Goal: Transaction & Acquisition: Book appointment/travel/reservation

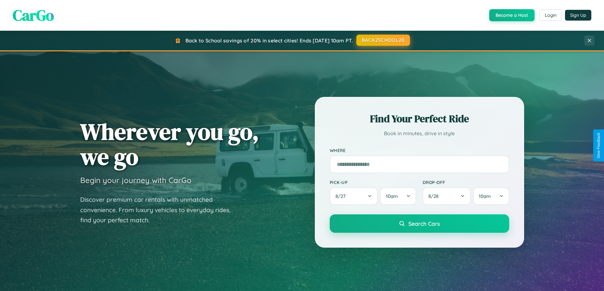
click at [383, 40] on button "BACK2SCHOOL20" at bounding box center [383, 40] width 54 height 11
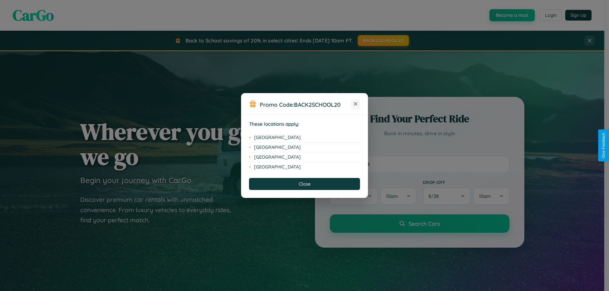
click at [355, 104] on icon at bounding box center [355, 103] width 3 height 3
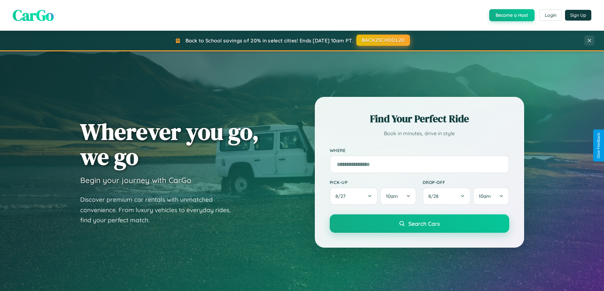
click at [383, 40] on button "BACK2SCHOOL20" at bounding box center [383, 40] width 54 height 11
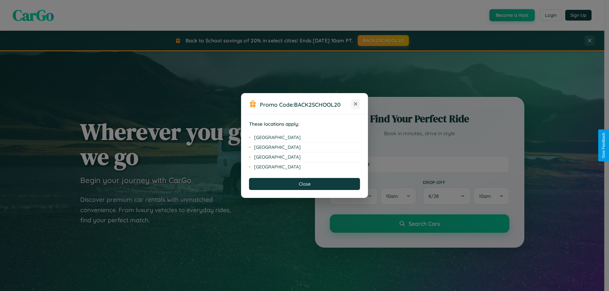
click at [355, 104] on icon at bounding box center [355, 103] width 3 height 3
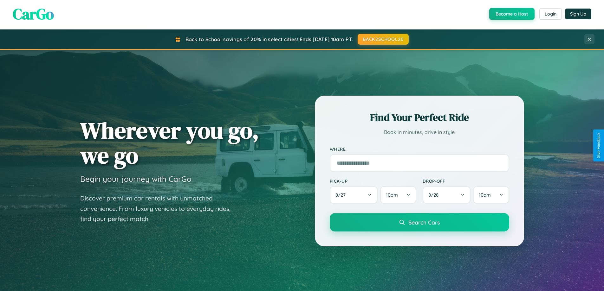
scroll to position [1220, 0]
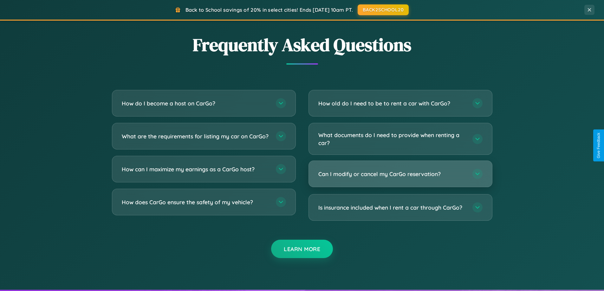
click at [400, 174] on h3 "Can I modify or cancel my CarGo reservation?" at bounding box center [392, 174] width 148 height 8
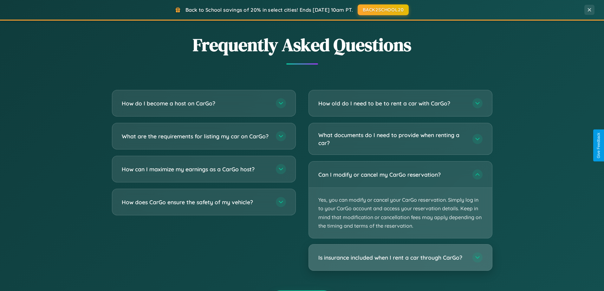
click at [400, 258] on h3 "Is insurance included when I rent a car through CarGo?" at bounding box center [392, 258] width 148 height 8
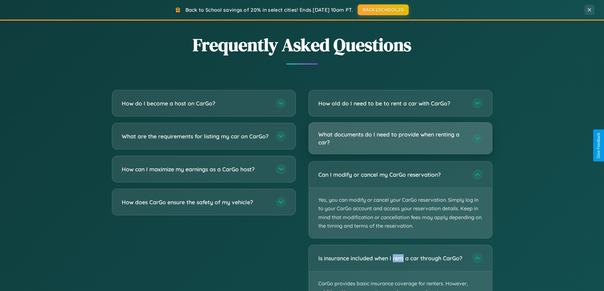
click at [400, 139] on h3 "What documents do I need to provide when renting a car?" at bounding box center [392, 139] width 148 height 16
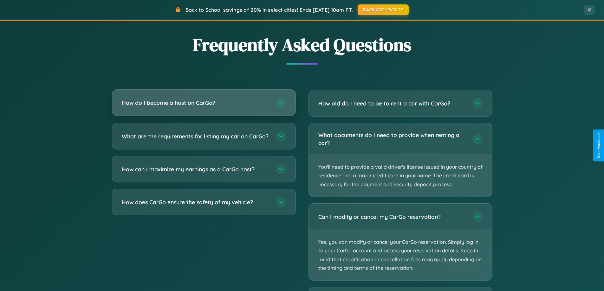
click at [204, 103] on h3 "How do I become a host on CarGo?" at bounding box center [196, 103] width 148 height 8
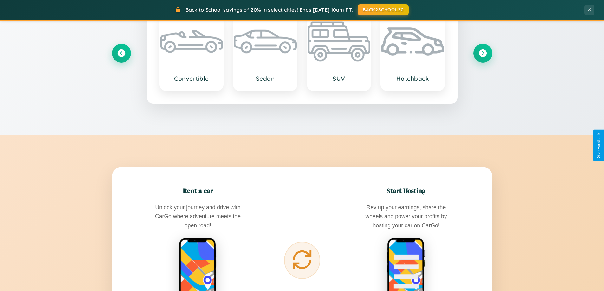
scroll to position [558, 0]
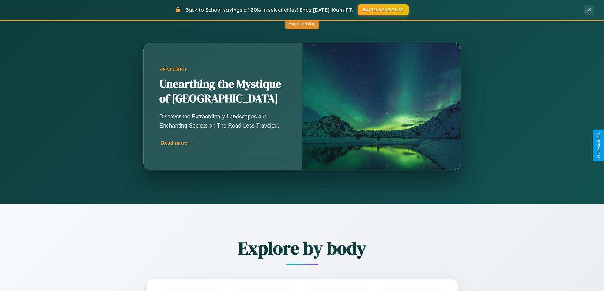
click at [223, 143] on div "Read more →" at bounding box center [224, 143] width 127 height 7
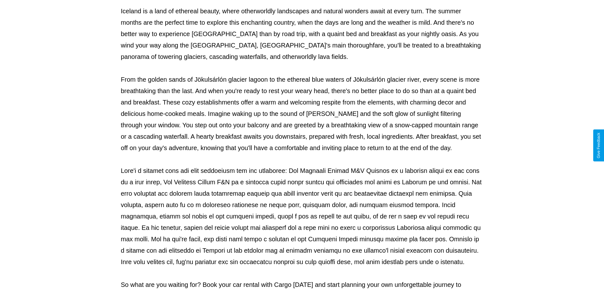
scroll to position [205, 0]
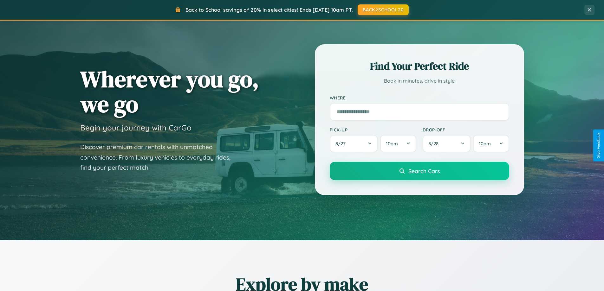
scroll to position [19, 0]
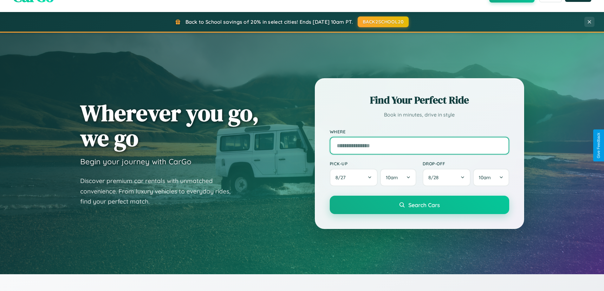
click at [419, 146] on input "text" at bounding box center [419, 146] width 179 height 18
type input "*****"
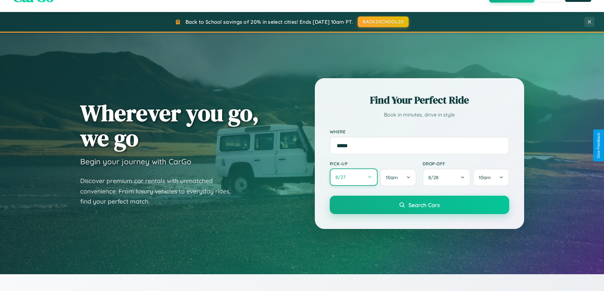
click at [354, 178] on button "8 / 27" at bounding box center [354, 177] width 48 height 17
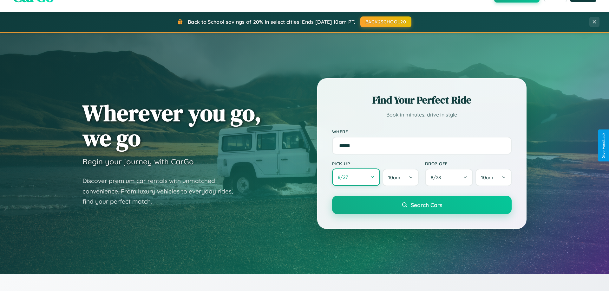
select select "*"
select select "****"
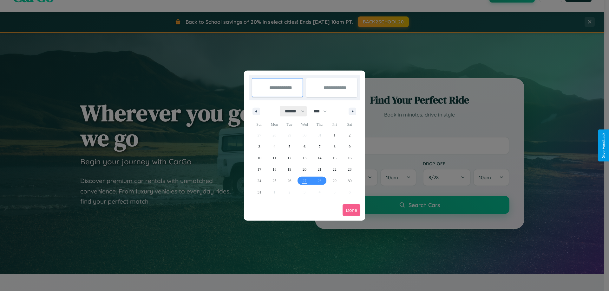
drag, startPoint x: 292, startPoint y: 111, endPoint x: 304, endPoint y: 127, distance: 20.3
click at [292, 111] on select "******* ******** ***** ***** *** **** **** ****** ********* ******* ******** **…" at bounding box center [293, 111] width 27 height 10
select select "*"
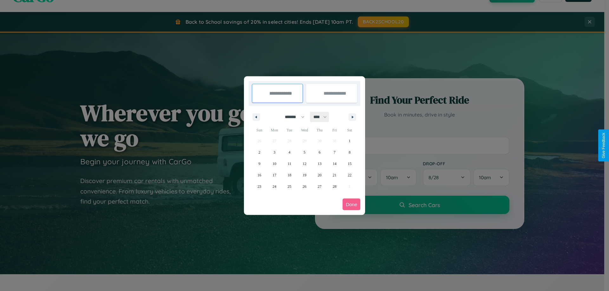
drag, startPoint x: 323, startPoint y: 117, endPoint x: 304, endPoint y: 127, distance: 21.0
click at [323, 117] on select "**** **** **** **** **** **** **** **** **** **** **** **** **** **** **** ****…" at bounding box center [319, 117] width 19 height 10
select select "****"
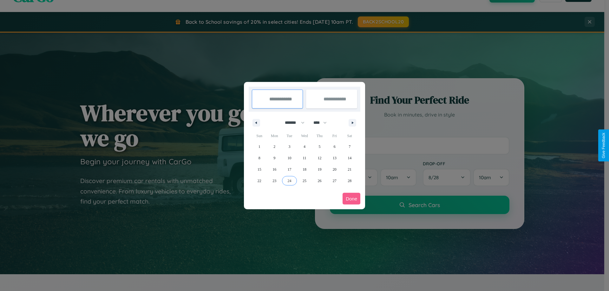
click at [289, 181] on span "24" at bounding box center [290, 180] width 4 height 11
type input "**********"
click at [349, 181] on span "28" at bounding box center [350, 180] width 4 height 11
type input "**********"
click at [351, 199] on button "Done" at bounding box center [351, 199] width 18 height 12
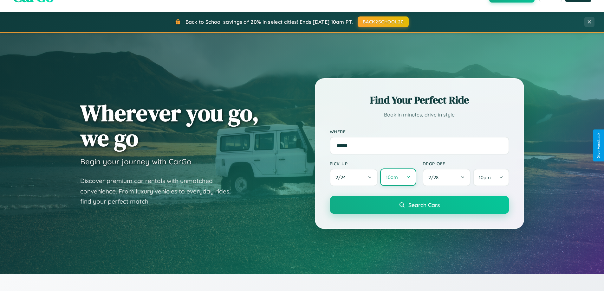
click at [398, 178] on button "10am" at bounding box center [398, 177] width 36 height 17
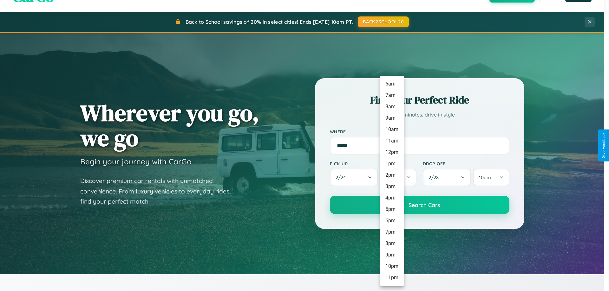
click at [392, 221] on li "6pm" at bounding box center [391, 220] width 23 height 11
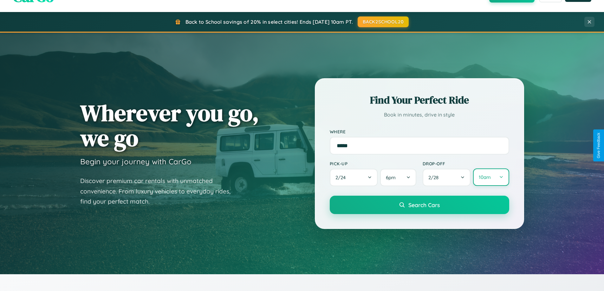
click at [491, 178] on button "10am" at bounding box center [491, 177] width 36 height 17
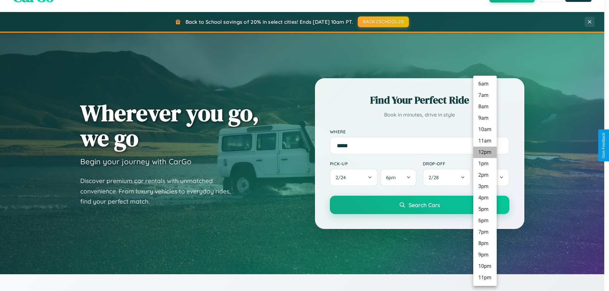
click at [485, 153] on li "12pm" at bounding box center [484, 152] width 23 height 11
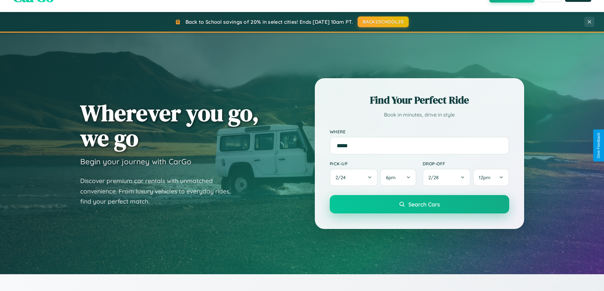
click at [419, 205] on span "Search Cars" at bounding box center [423, 204] width 31 height 7
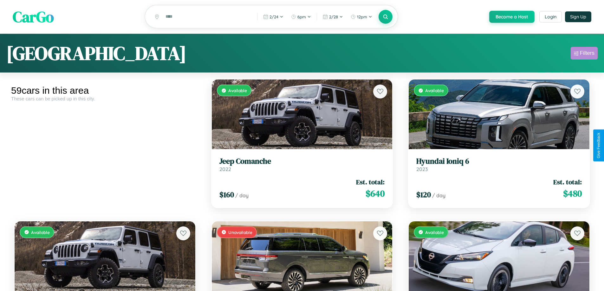
click at [584, 54] on div "Filters" at bounding box center [587, 53] width 15 height 6
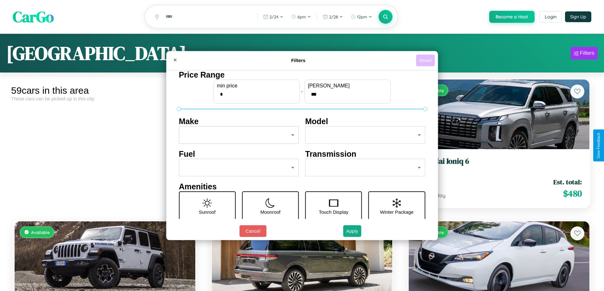
click at [426, 60] on button "Reset" at bounding box center [425, 61] width 19 height 12
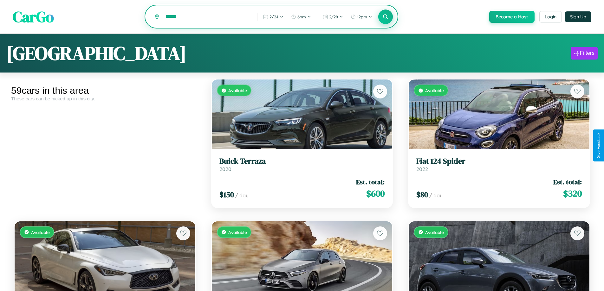
type input "******"
click at [385, 17] on icon at bounding box center [386, 17] width 6 height 6
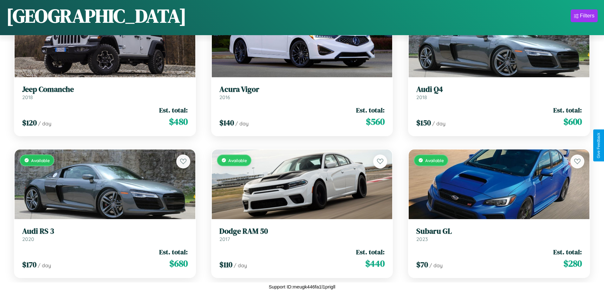
scroll to position [3213, 0]
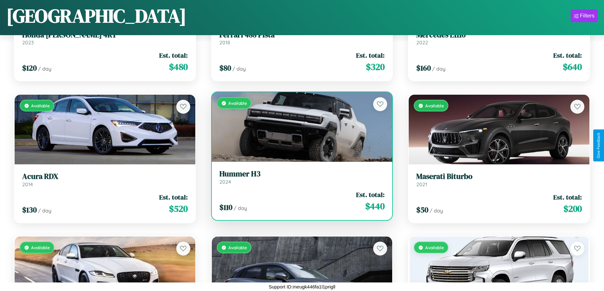
click at [299, 129] on div "Available" at bounding box center [302, 127] width 181 height 70
click at [299, 127] on div "Available" at bounding box center [302, 127] width 181 height 70
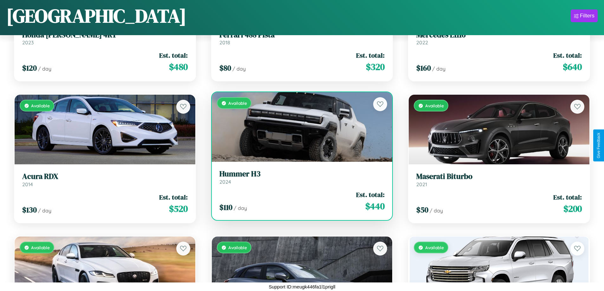
click at [299, 127] on div "Available" at bounding box center [302, 127] width 181 height 70
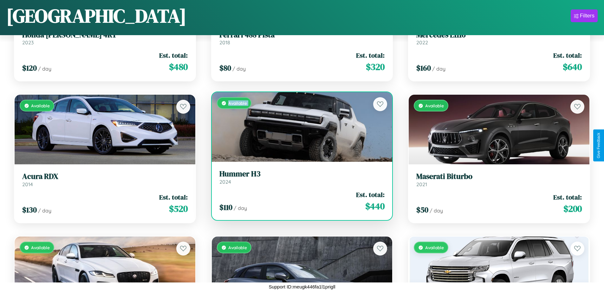
click at [299, 127] on div "Available" at bounding box center [302, 127] width 181 height 70
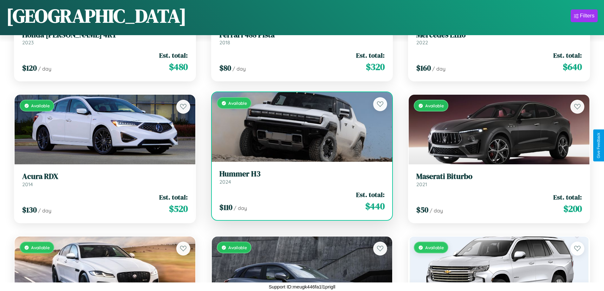
click at [299, 127] on div "Available" at bounding box center [302, 127] width 181 height 70
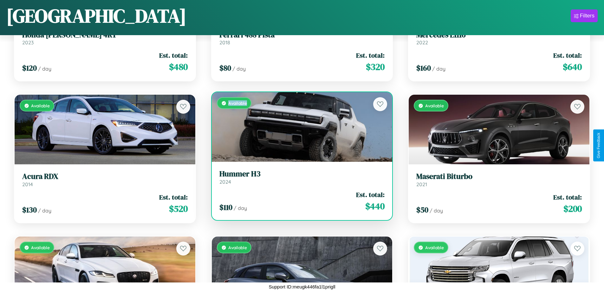
click at [299, 127] on div "Available" at bounding box center [302, 127] width 181 height 70
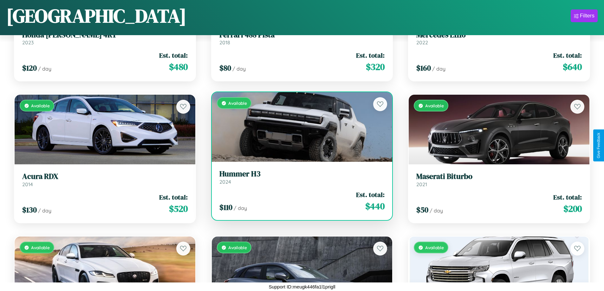
click at [299, 177] on h3 "Hummer H3" at bounding box center [302, 174] width 166 height 9
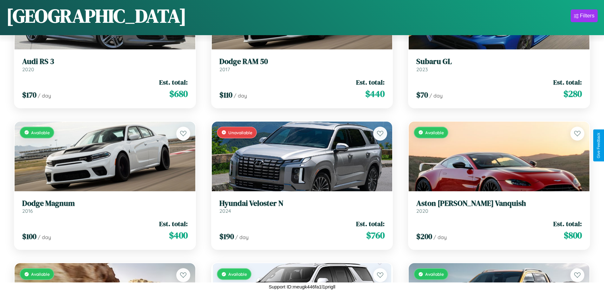
scroll to position [941, 0]
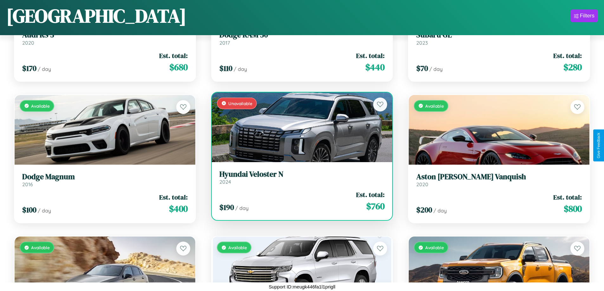
click at [299, 177] on h3 "Hyundai Veloster N" at bounding box center [302, 174] width 166 height 9
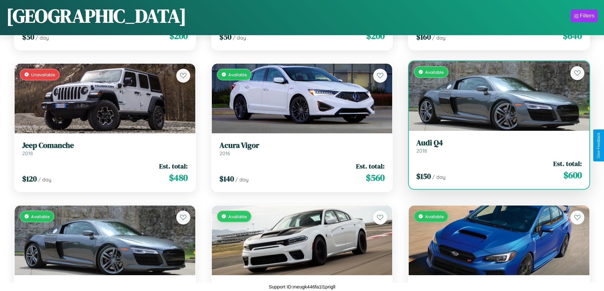
scroll to position [657, 0]
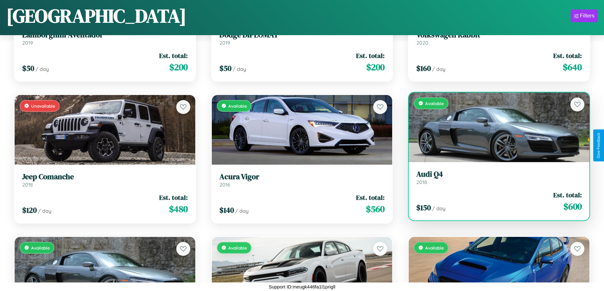
click at [495, 180] on link "Audi Q4 2018" at bounding box center [499, 178] width 166 height 16
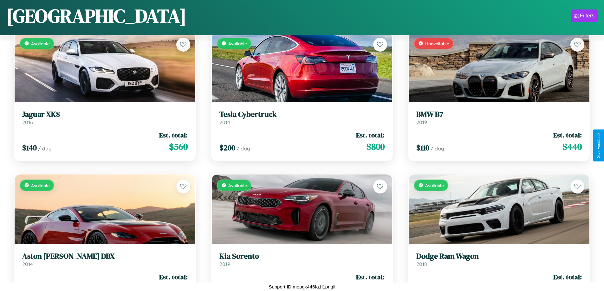
scroll to position [2503, 0]
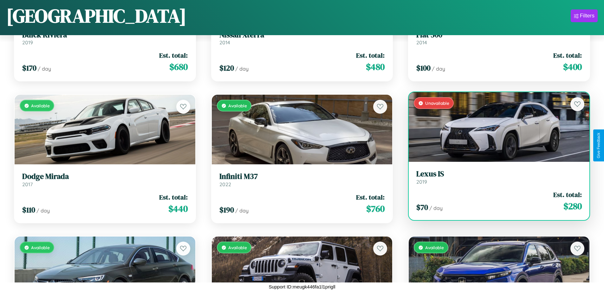
click at [495, 179] on link "Lexus IS 2019" at bounding box center [499, 178] width 166 height 16
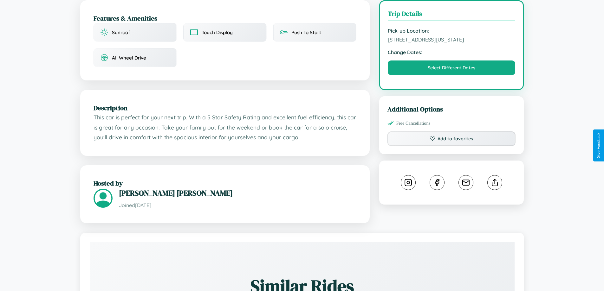
scroll to position [234, 0]
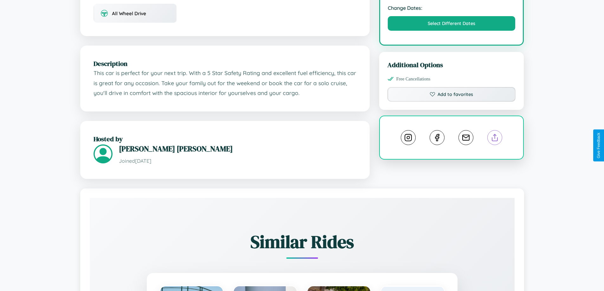
click at [495, 139] on line at bounding box center [495, 136] width 0 height 4
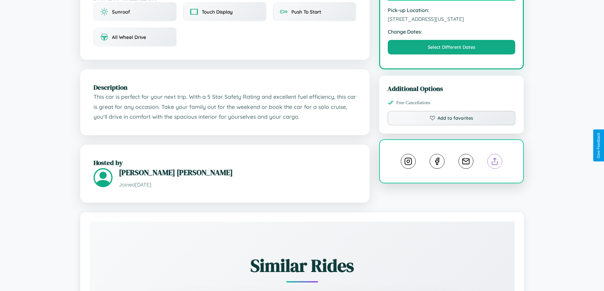
scroll to position [88, 0]
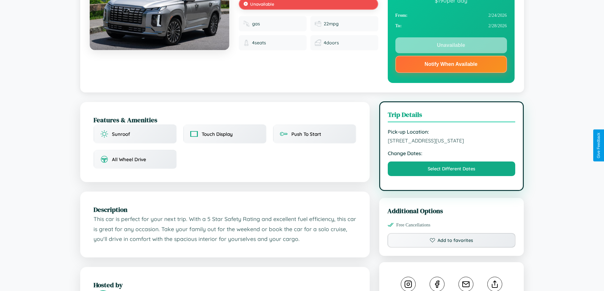
click at [452, 144] on span "[STREET_ADDRESS][US_STATE]" at bounding box center [452, 141] width 128 height 6
click at [452, 144] on span "830 Meadow Lane Boston Massachusetts 58013 United States" at bounding box center [452, 141] width 128 height 6
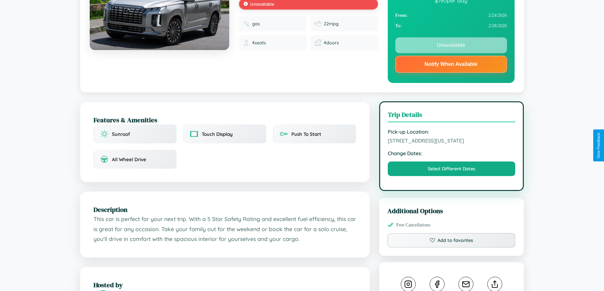
click at [452, 144] on span "830 Meadow Lane Boston Massachusetts 58013 United States" at bounding box center [452, 141] width 128 height 6
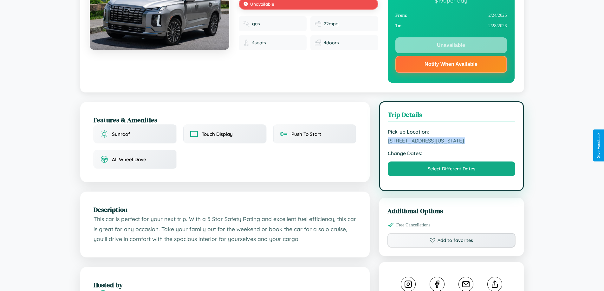
click at [452, 144] on span "830 Meadow Lane Boston Massachusetts 58013 United States" at bounding box center [452, 141] width 128 height 6
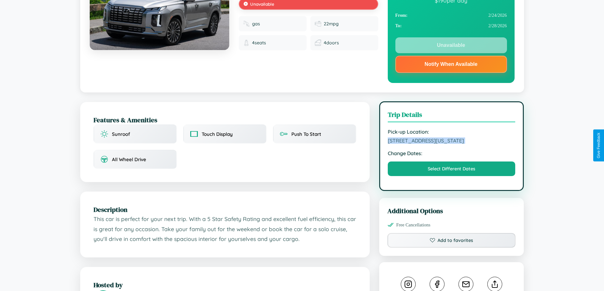
click at [452, 144] on span "830 Meadow Lane Boston Massachusetts 58013 United States" at bounding box center [452, 141] width 128 height 6
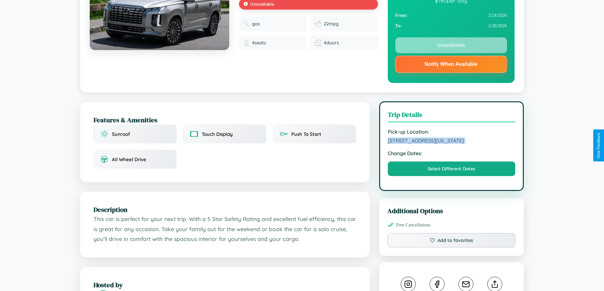
click at [452, 144] on span "830 Meadow Lane Boston Massachusetts 58013 United States" at bounding box center [452, 141] width 128 height 6
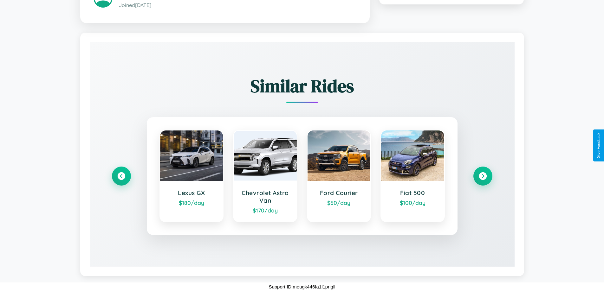
scroll to position [372, 0]
click at [483, 176] on icon at bounding box center [483, 176] width 9 height 9
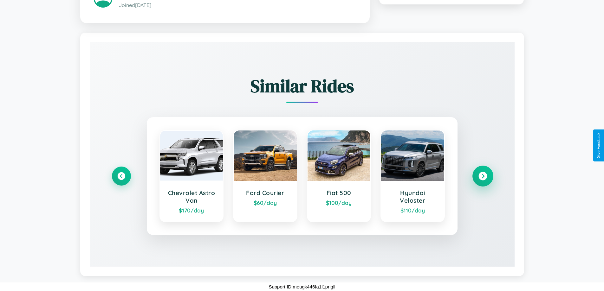
click at [483, 176] on icon at bounding box center [483, 176] width 9 height 9
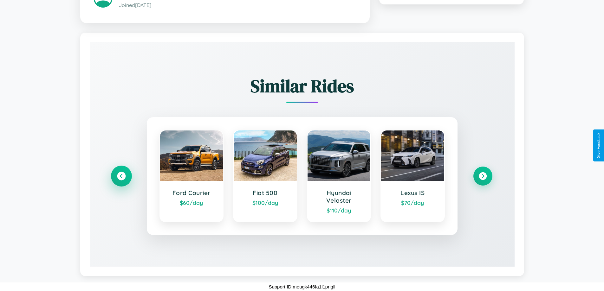
click at [121, 176] on icon at bounding box center [121, 176] width 9 height 9
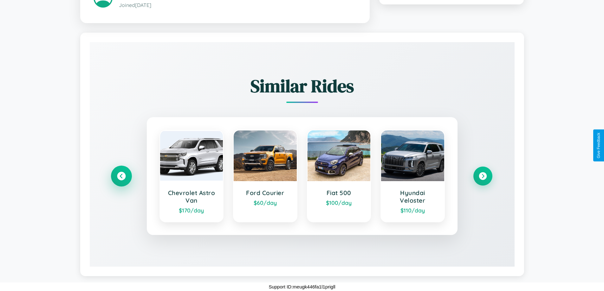
click at [121, 176] on icon at bounding box center [121, 176] width 9 height 9
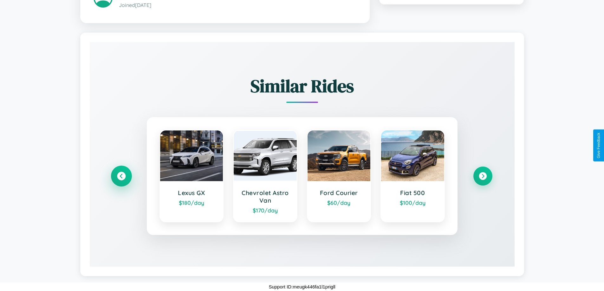
click at [121, 176] on icon at bounding box center [121, 176] width 9 height 9
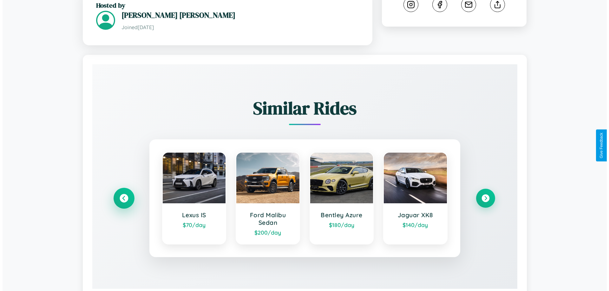
scroll to position [0, 0]
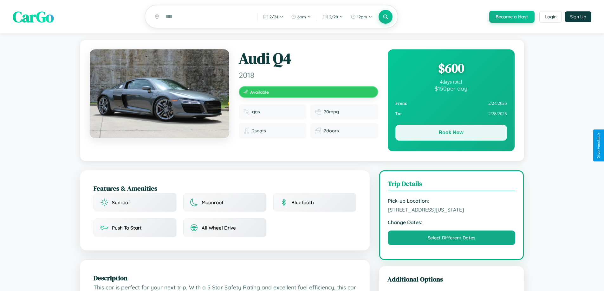
click at [451, 134] on button "Book Now" at bounding box center [451, 133] width 112 height 16
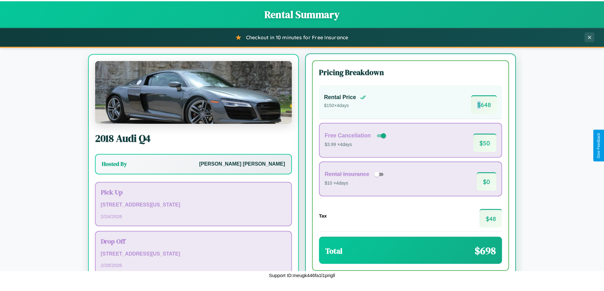
scroll to position [29, 0]
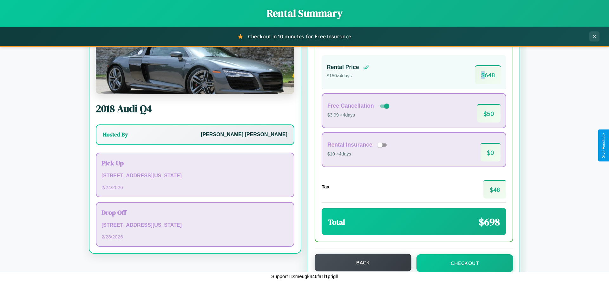
click at [360, 263] on button "Back" at bounding box center [363, 263] width 97 height 18
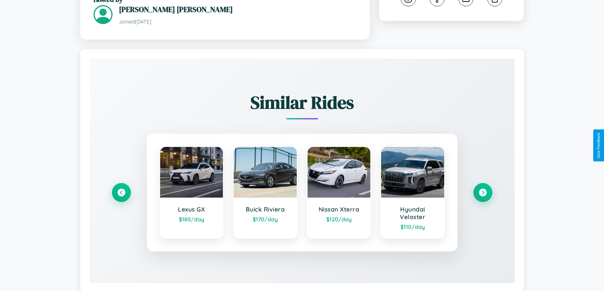
scroll to position [372, 0]
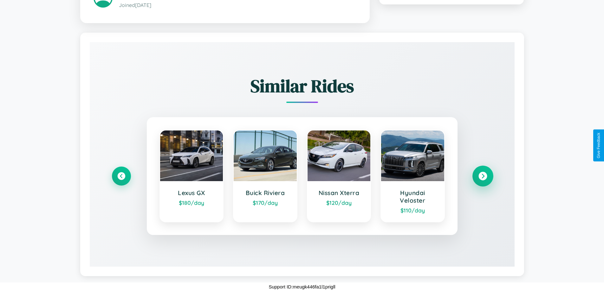
click at [483, 176] on icon at bounding box center [483, 176] width 9 height 9
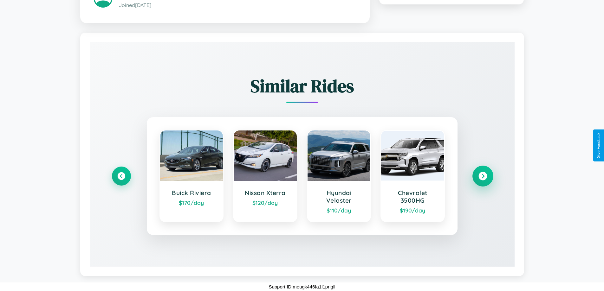
click at [483, 176] on icon at bounding box center [483, 176] width 9 height 9
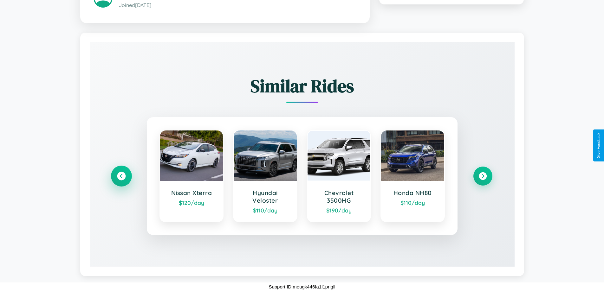
click at [121, 176] on icon at bounding box center [121, 176] width 9 height 9
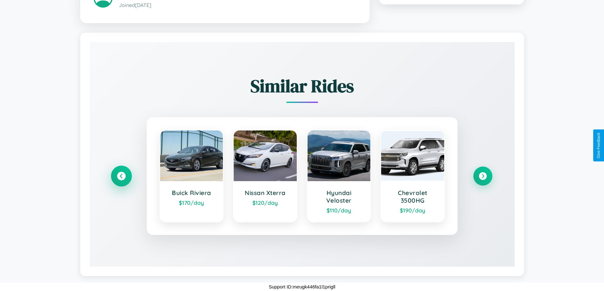
click at [121, 176] on icon at bounding box center [121, 176] width 9 height 9
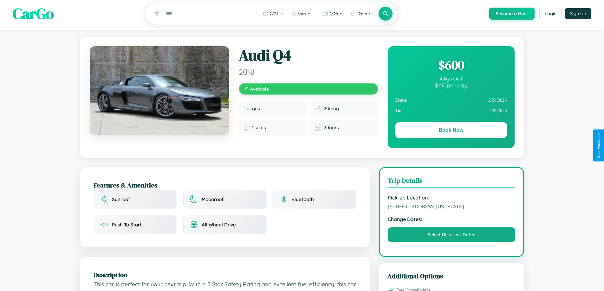
scroll to position [0, 0]
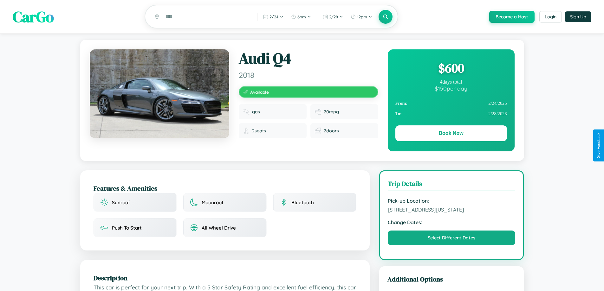
click at [451, 69] on div "$ 600" at bounding box center [451, 68] width 112 height 17
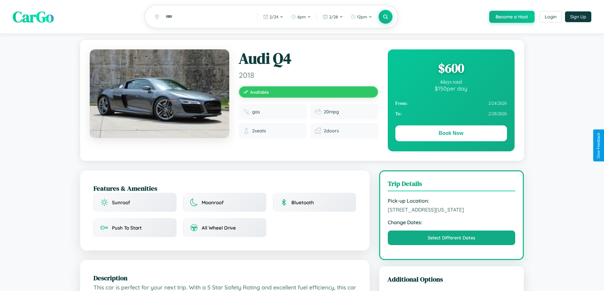
click at [451, 69] on div "$ 600" at bounding box center [451, 68] width 112 height 17
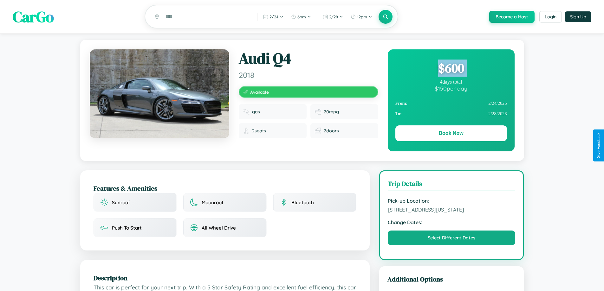
click at [451, 69] on div "$ 600" at bounding box center [451, 68] width 112 height 17
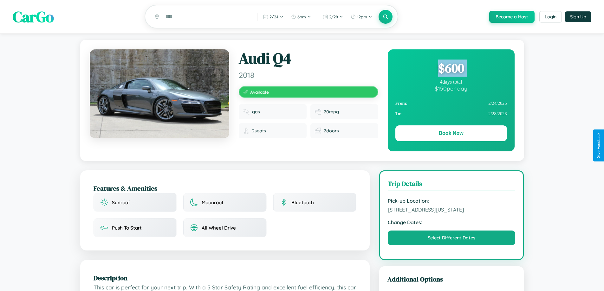
click at [451, 69] on div "$ 600" at bounding box center [451, 68] width 112 height 17
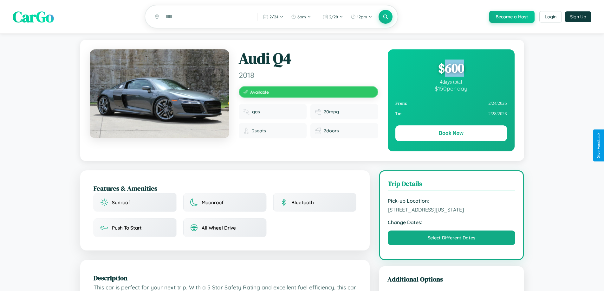
click at [451, 69] on div "$ 600" at bounding box center [451, 68] width 112 height 17
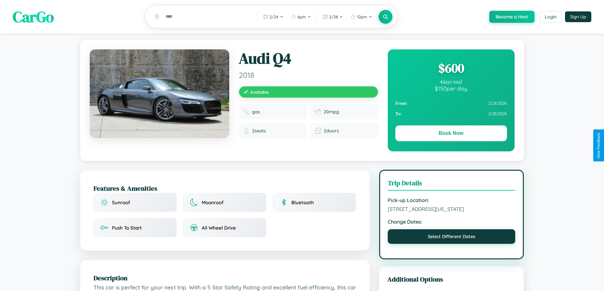
click at [452, 244] on button "Select Different Dates" at bounding box center [452, 237] width 128 height 15
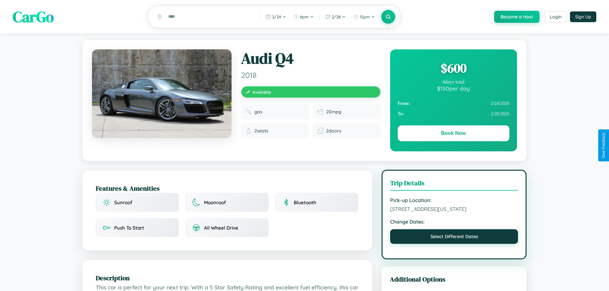
select select "*"
select select "****"
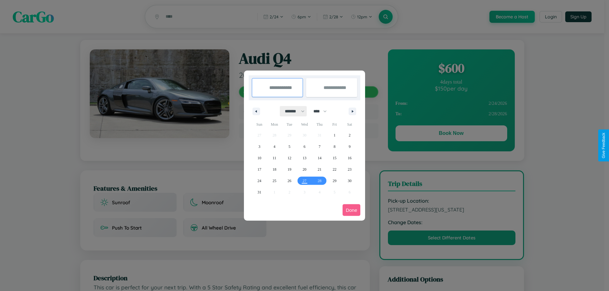
drag, startPoint x: 292, startPoint y: 111, endPoint x: 304, endPoint y: 127, distance: 20.3
click at [292, 111] on select "******* ******** ***** ***** *** **** **** ****** ********* ******* ******** **…" at bounding box center [293, 111] width 27 height 10
select select "*"
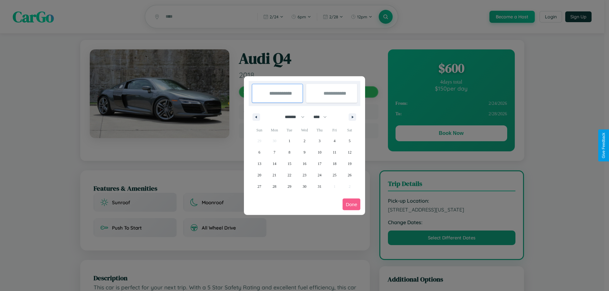
click at [323, 117] on select "**** **** **** **** **** **** **** **** **** **** **** **** **** **** **** ****…" at bounding box center [319, 117] width 19 height 10
select select "****"
click at [334, 152] on span "10" at bounding box center [335, 152] width 4 height 11
type input "**********"
click at [304, 164] on span "15" at bounding box center [305, 163] width 4 height 11
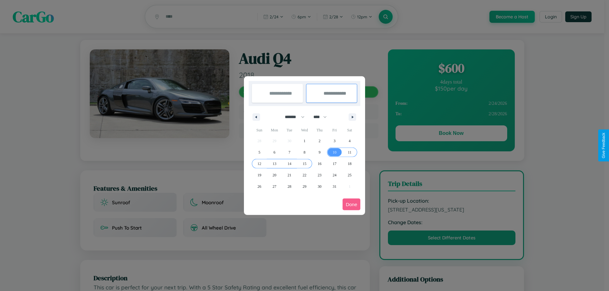
type input "**********"
click at [351, 205] on button "Done" at bounding box center [351, 205] width 18 height 12
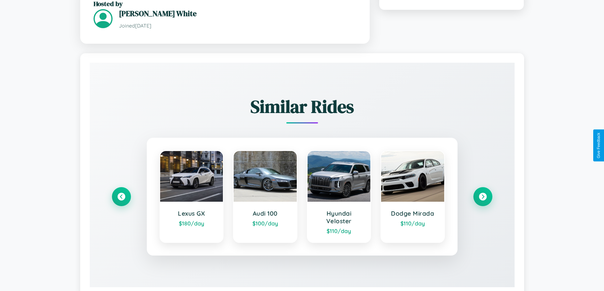
scroll to position [407, 0]
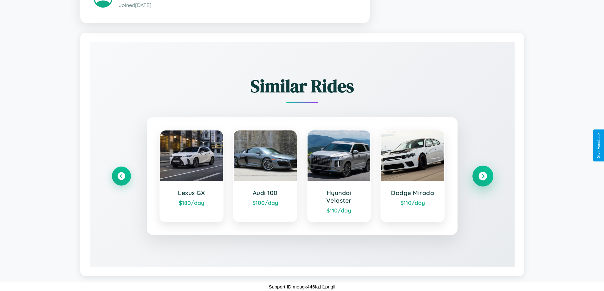
click at [483, 176] on icon at bounding box center [483, 176] width 9 height 9
